Goal: Navigation & Orientation: Go to known website

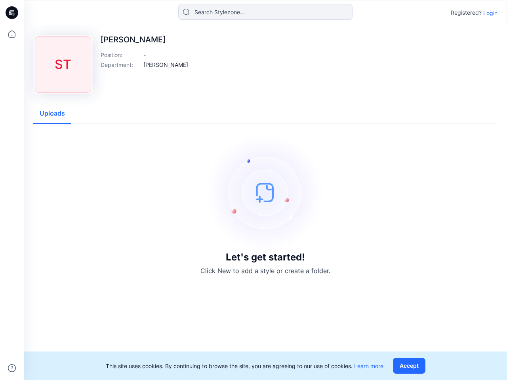
click at [254, 190] on img at bounding box center [265, 192] width 119 height 119
click at [12, 13] on icon at bounding box center [12, 13] width 3 height 0
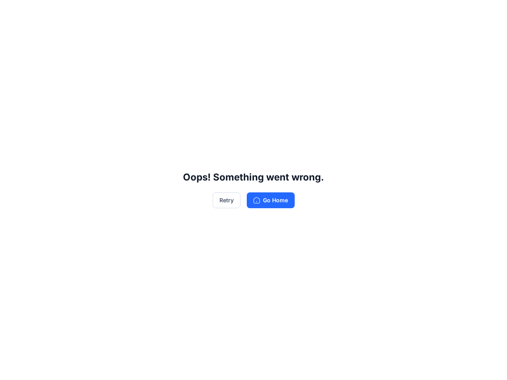
click at [12, 34] on div "Oops! Something went wrong. Retry Go Home" at bounding box center [253, 190] width 507 height 380
click at [12, 368] on div "Oops! Something went wrong. Retry Go Home" at bounding box center [253, 190] width 507 height 380
click at [265, 12] on div "Oops! Something went wrong. Retry Go Home" at bounding box center [253, 190] width 507 height 380
click at [490, 13] on div "Oops! Something went wrong. Retry Go Home" at bounding box center [253, 190] width 507 height 380
click at [157, 65] on div "Oops! Something went wrong. Retry Go Home" at bounding box center [253, 190] width 507 height 380
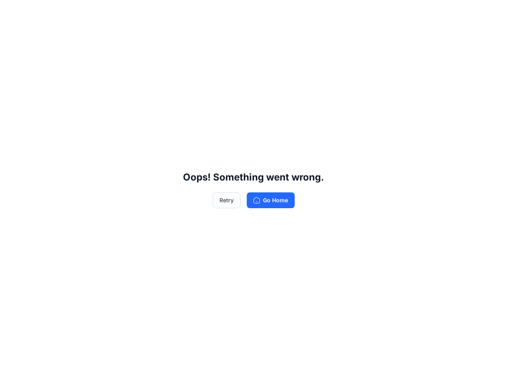
click at [52, 114] on div "Oops! Something went wrong. Retry Go Home" at bounding box center [253, 190] width 507 height 380
click at [411, 366] on div "Oops! Something went wrong. Retry Go Home" at bounding box center [253, 190] width 507 height 380
